Goal: Information Seeking & Learning: Learn about a topic

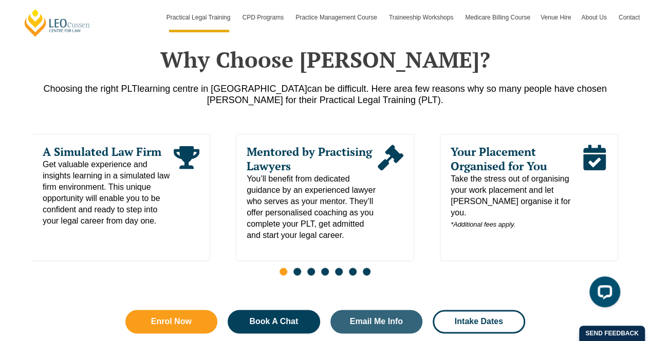
scroll to position [520, 0]
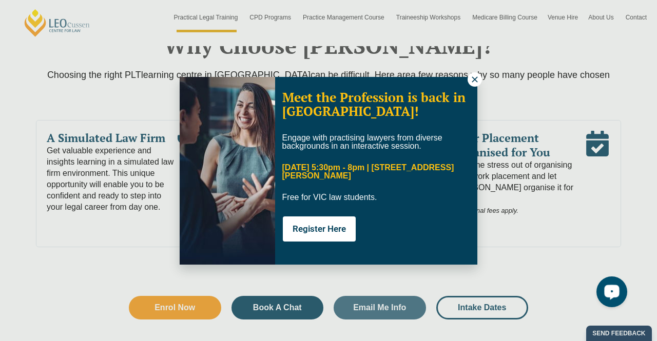
click at [473, 79] on icon at bounding box center [474, 79] width 9 height 9
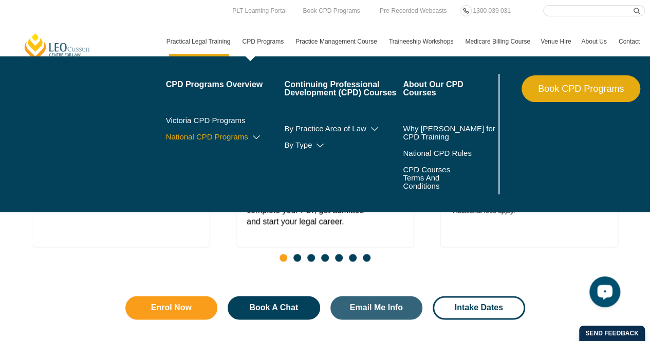
click at [214, 134] on link "National CPD Programs" at bounding box center [225, 137] width 119 height 8
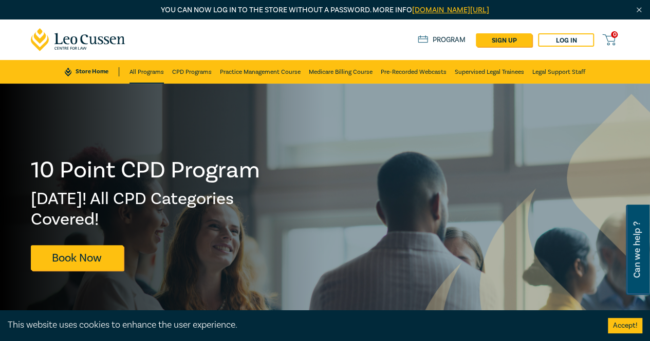
click at [148, 68] on link "All Programs" at bounding box center [146, 72] width 34 height 24
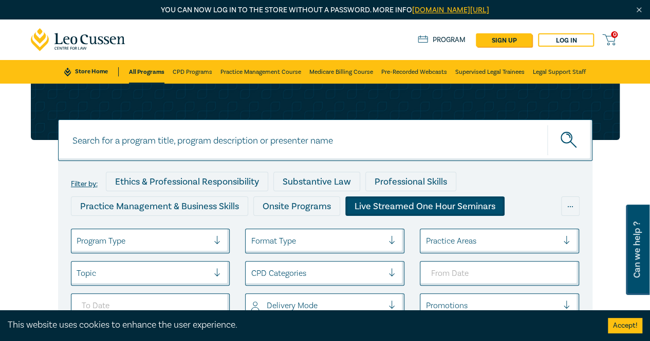
click at [432, 200] on div "Live Streamed One Hour Seminars" at bounding box center [424, 207] width 159 height 20
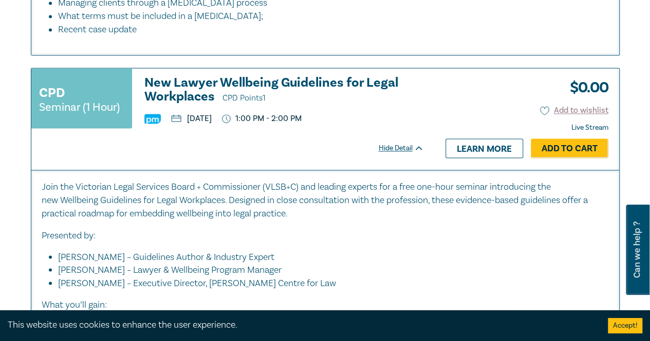
scroll to position [783, 0]
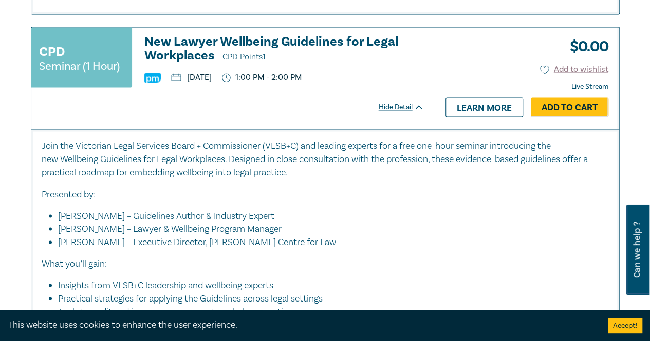
click at [322, 40] on h3 "New Lawyer Wellbeing Guidelines for Legal Workplaces CPD Points 1" at bounding box center [283, 49] width 279 height 29
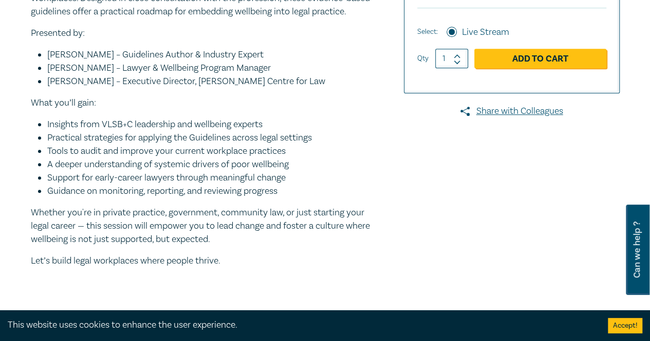
scroll to position [370, 0]
